Goal: Transaction & Acquisition: Subscribe to service/newsletter

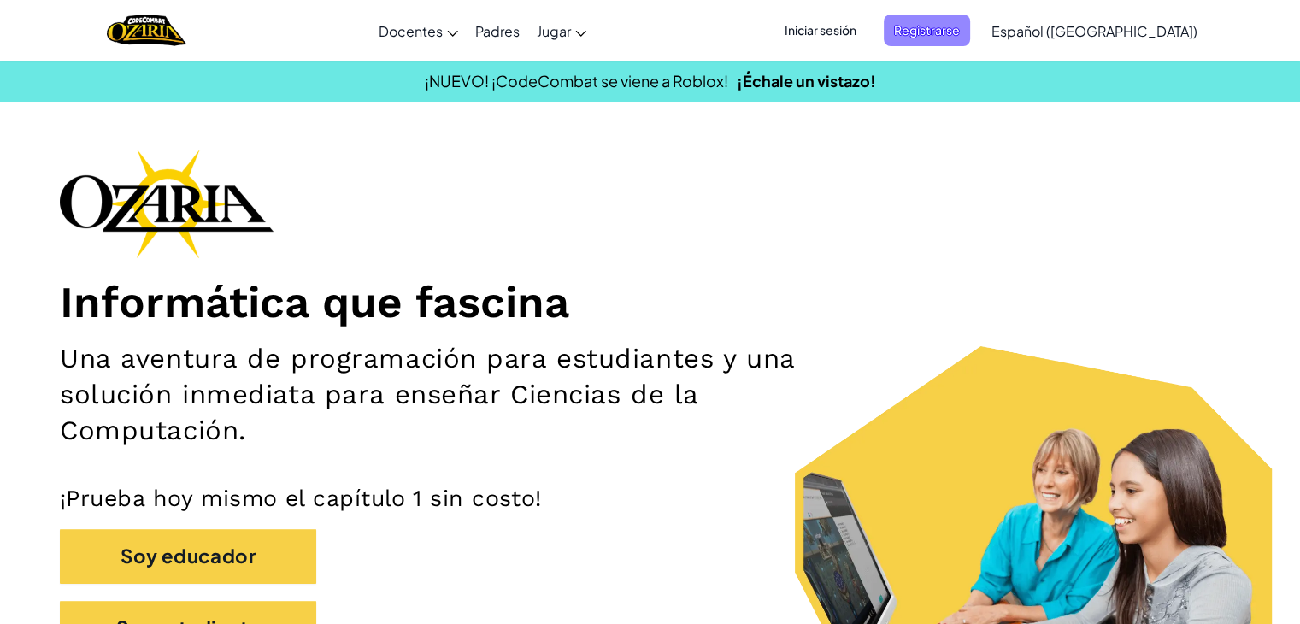
click at [959, 32] on span "Registrarse" at bounding box center [927, 31] width 86 height 32
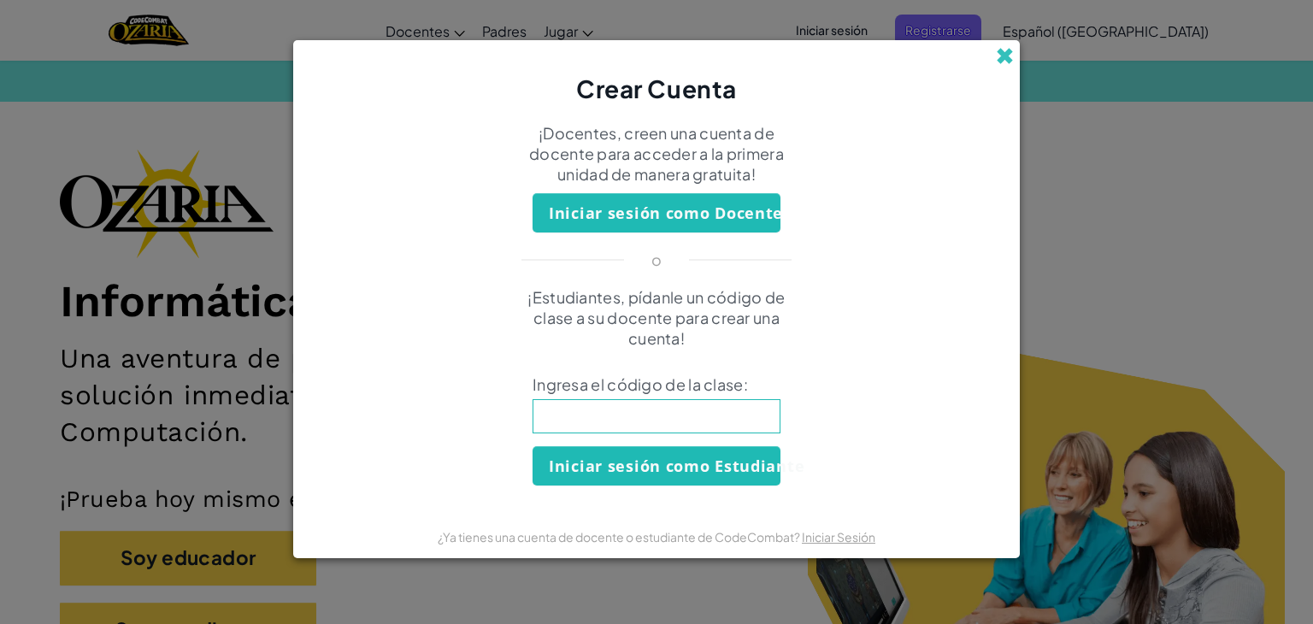
click at [1005, 59] on span at bounding box center [1005, 56] width 18 height 18
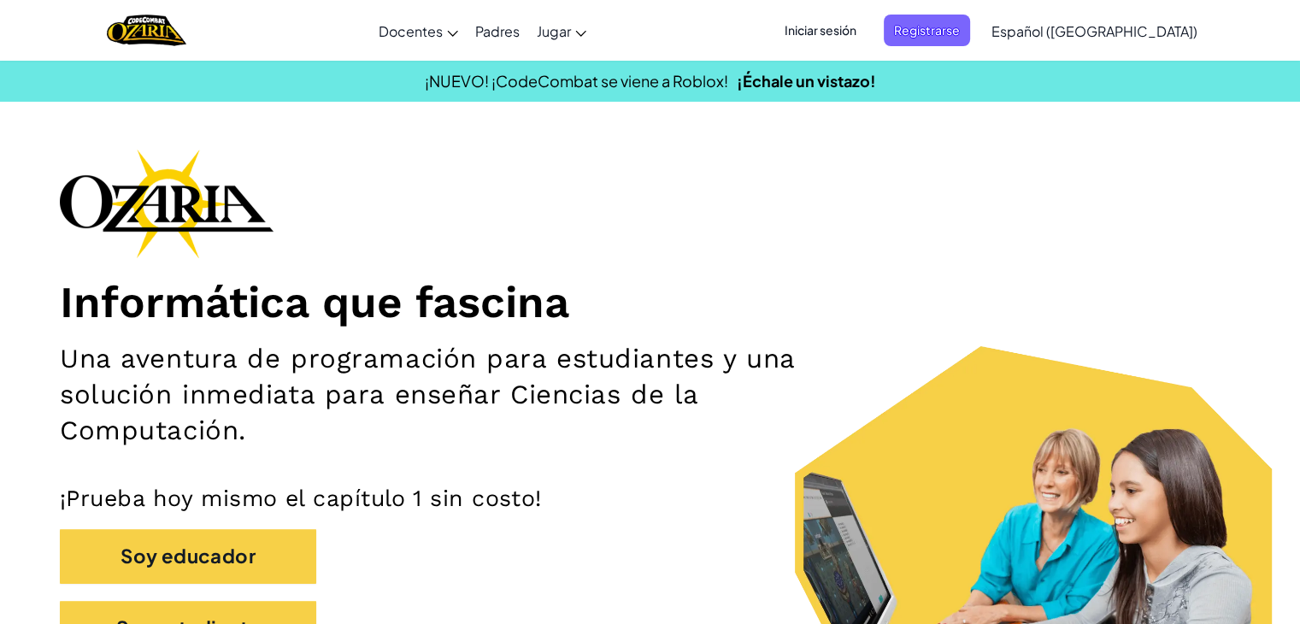
click at [867, 35] on span "Iniciar sesión" at bounding box center [820, 31] width 92 height 32
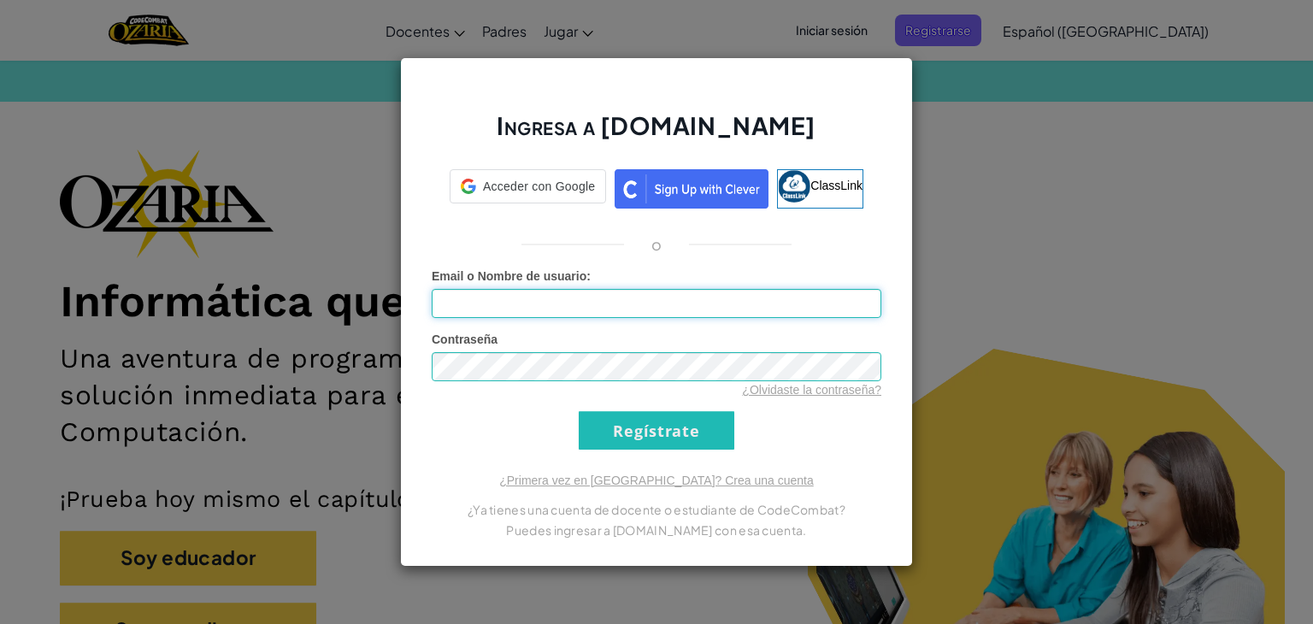
type input "[EMAIL_ADDRESS][DOMAIN_NAME]"
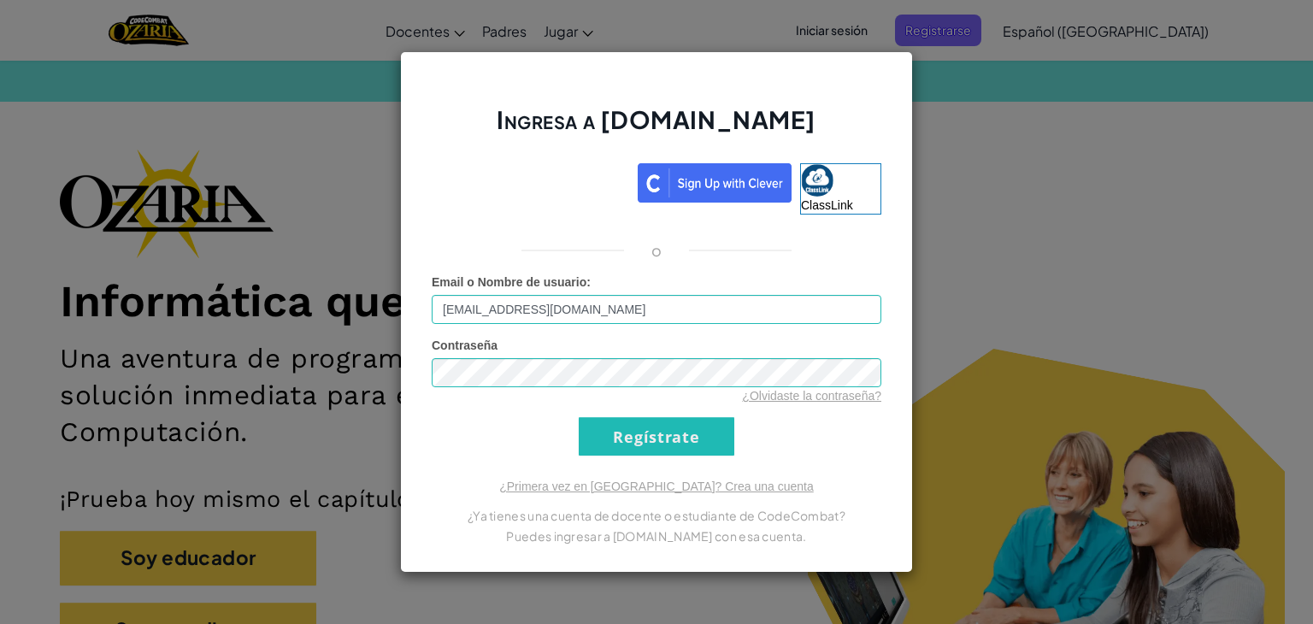
click at [702, 436] on input "Regístrate" at bounding box center [657, 436] width 156 height 38
